Goal: Information Seeking & Learning: Learn about a topic

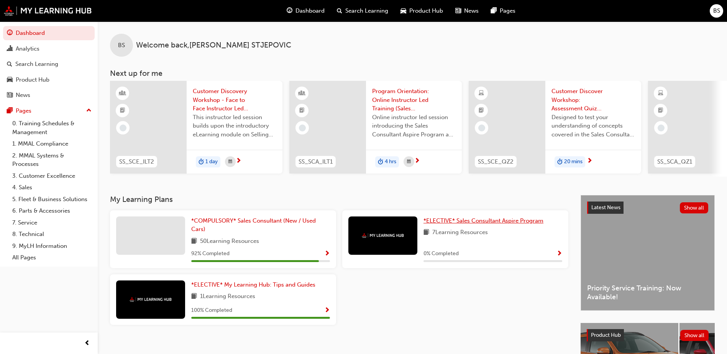
click at [520, 223] on span "*ELECTIVE* Sales Consultant Aspire Program" at bounding box center [484, 220] width 120 height 7
click at [260, 225] on span "*COMPULSORY* Sales Consultant (New / Used Cars)" at bounding box center [253, 225] width 125 height 16
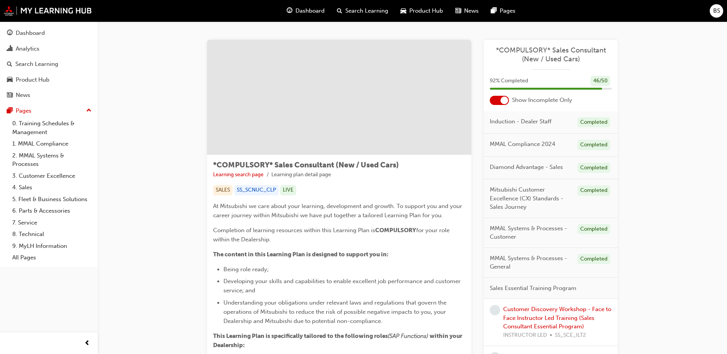
scroll to position [38, 0]
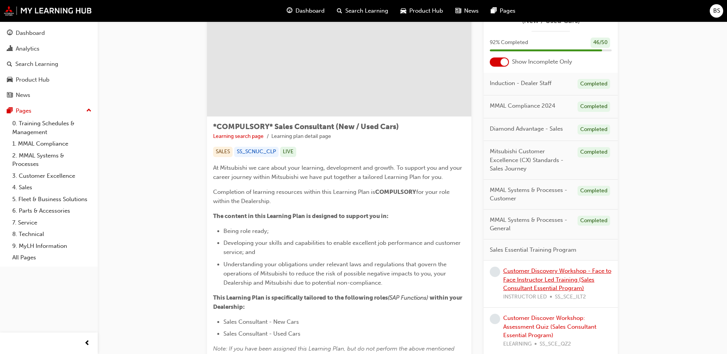
click at [563, 272] on link "Customer Discovery Workshop - Face to Face Instructor Led Training (Sales Consu…" at bounding box center [557, 280] width 108 height 24
